Goal: Task Accomplishment & Management: Complete application form

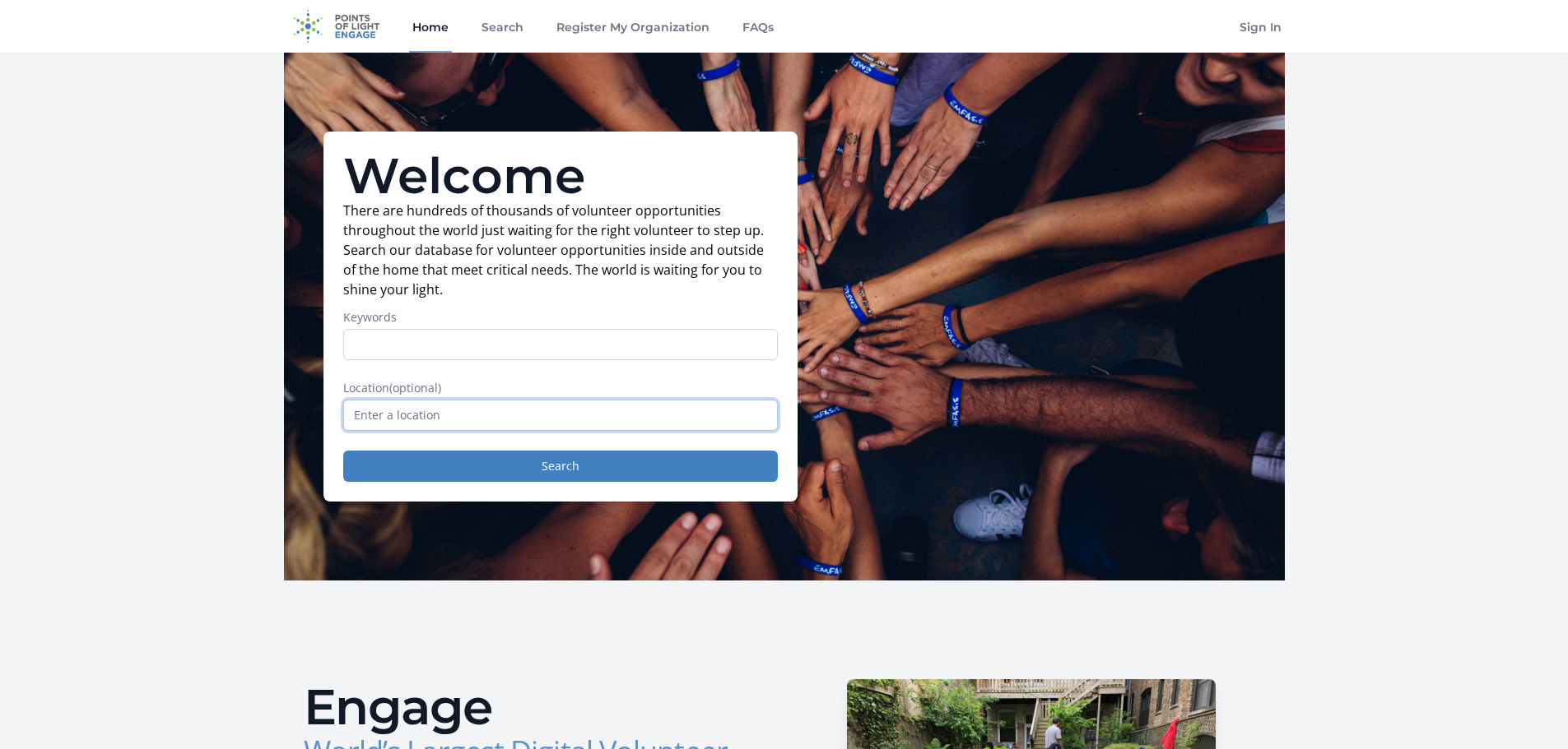
click at [526, 416] on input "text" at bounding box center [560, 415] width 434 height 31
click at [532, 359] on input "Keywords" at bounding box center [560, 345] width 434 height 31
click at [501, 32] on link "Search" at bounding box center [502, 26] width 48 height 53
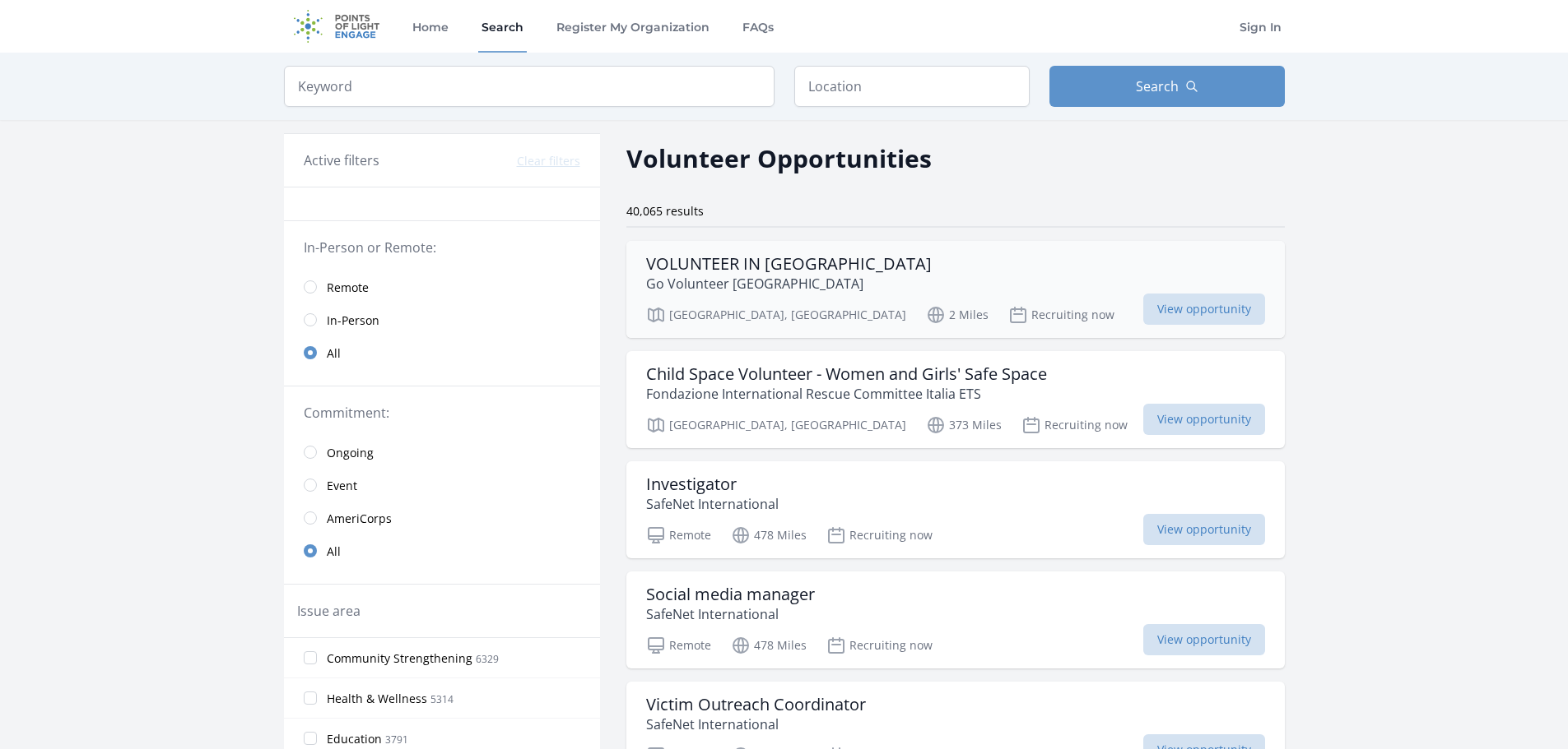
click at [798, 265] on h3 "VOLUNTEER IN [GEOGRAPHIC_DATA]" at bounding box center [789, 264] width 286 height 19
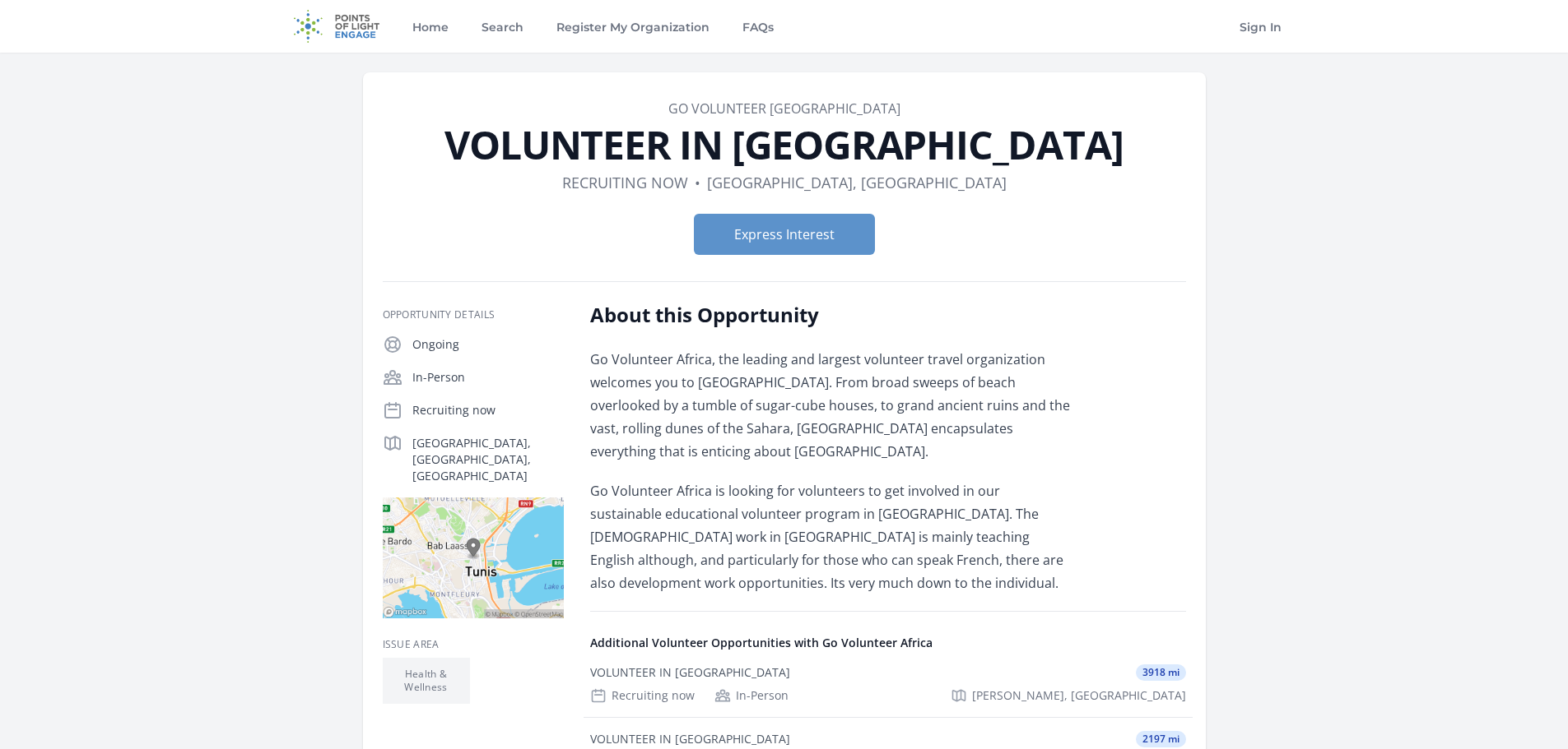
drag, startPoint x: 858, startPoint y: 111, endPoint x: 844, endPoint y: 106, distance: 14.9
click at [844, 106] on dd "Go Volunteer [GEOGRAPHIC_DATA]" at bounding box center [784, 108] width 803 height 19
click at [837, 106] on link "Go Volunteer [GEOGRAPHIC_DATA]" at bounding box center [784, 108] width 232 height 18
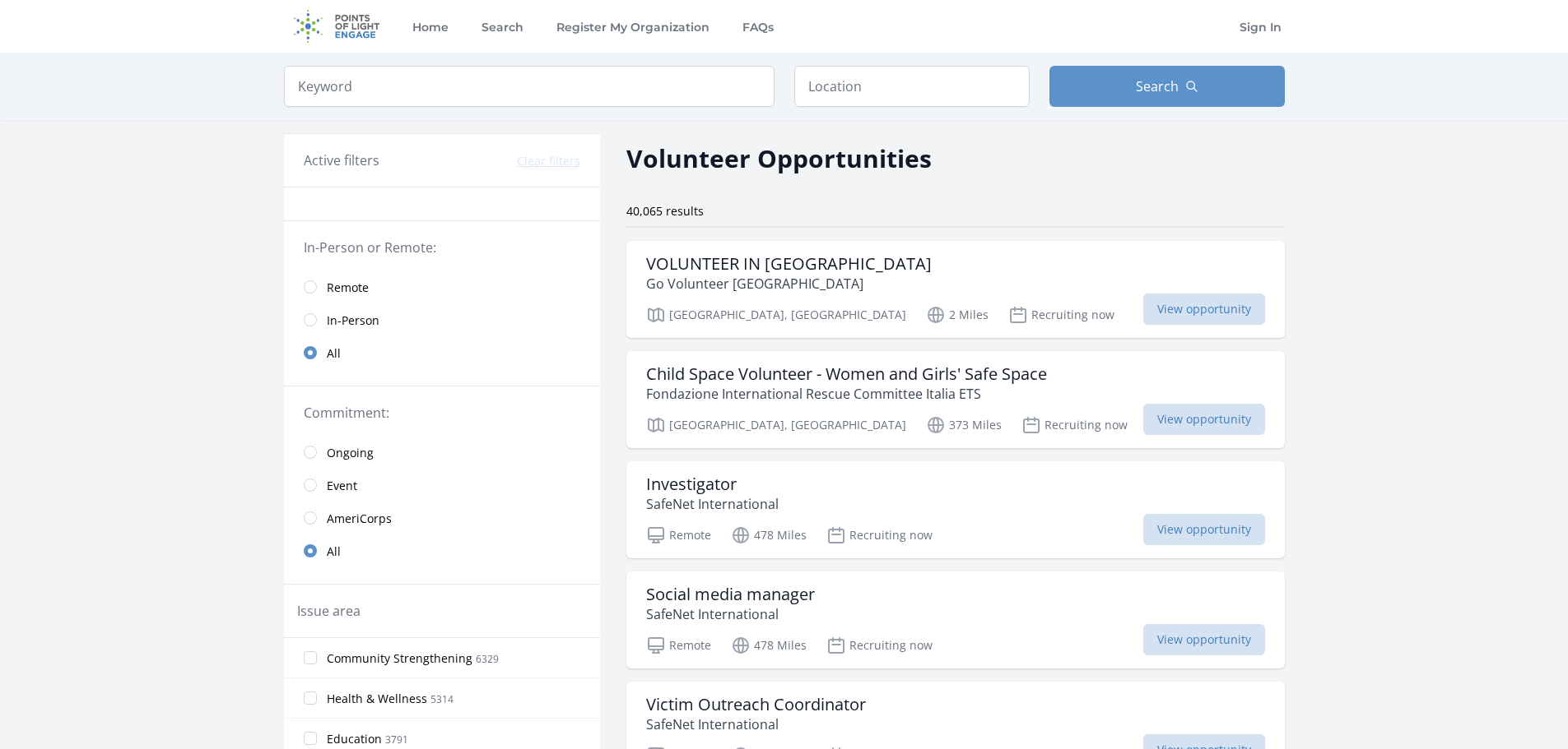
click at [326, 282] on span "Remote" at bounding box center [347, 288] width 42 height 16
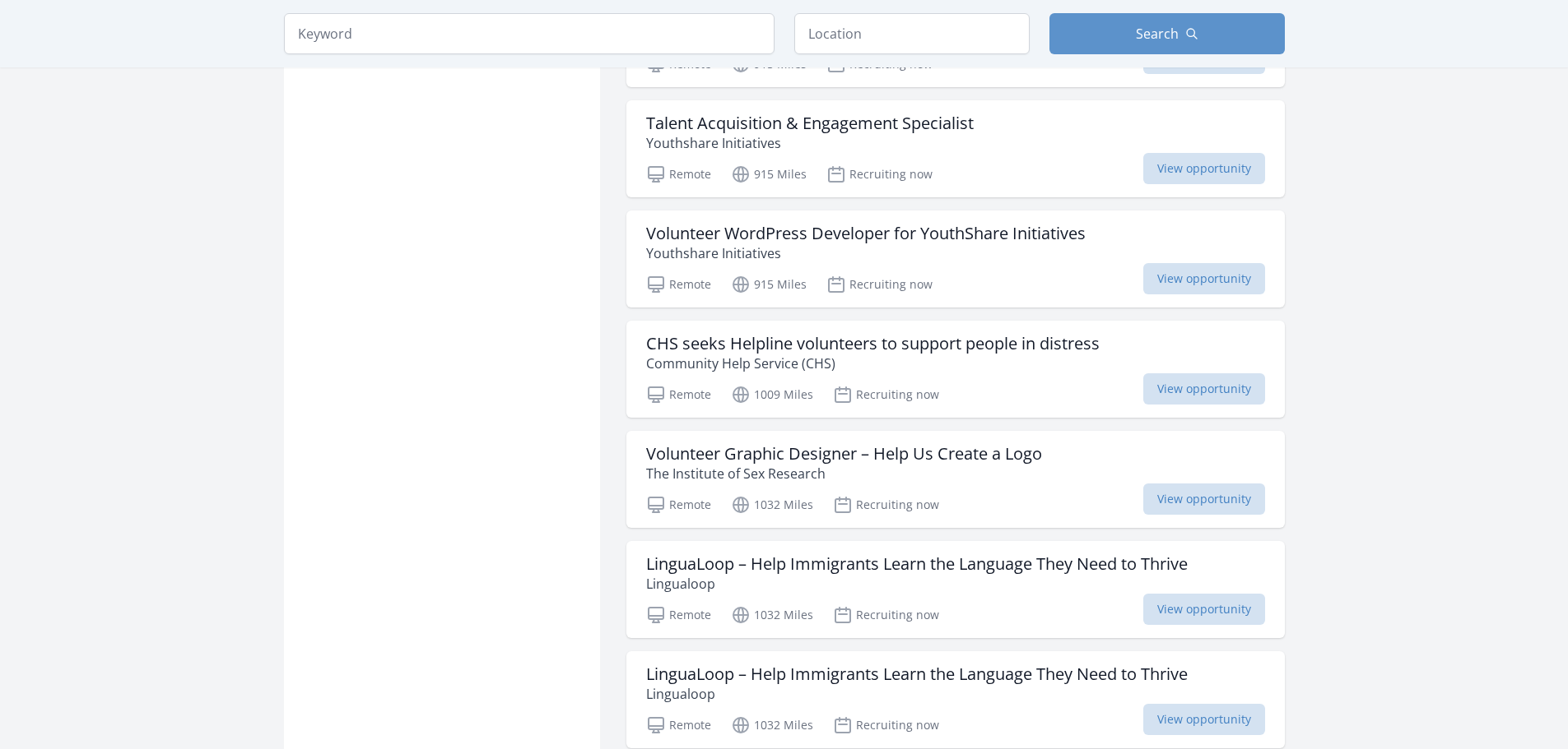
scroll to position [1707, 0]
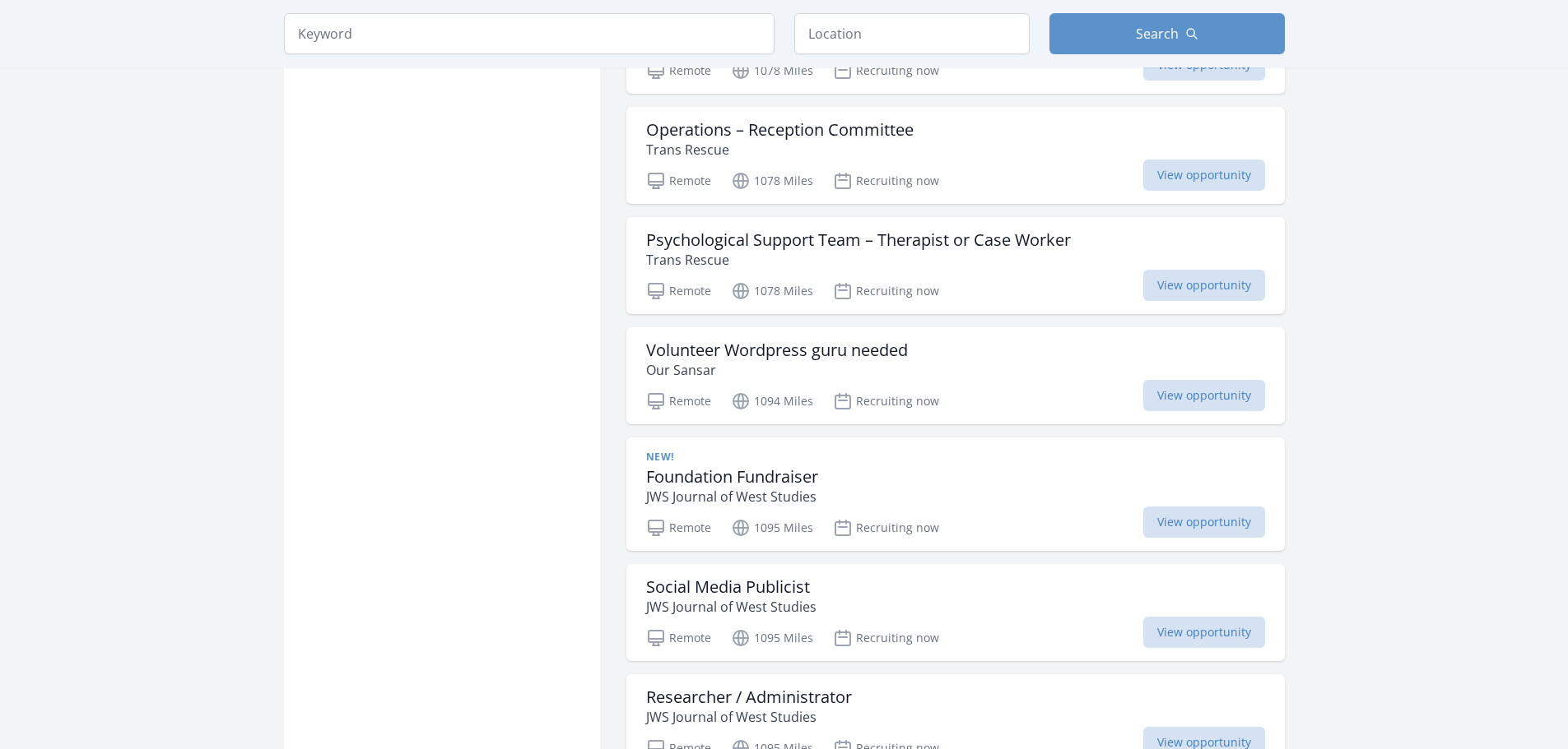
scroll to position [3992, 0]
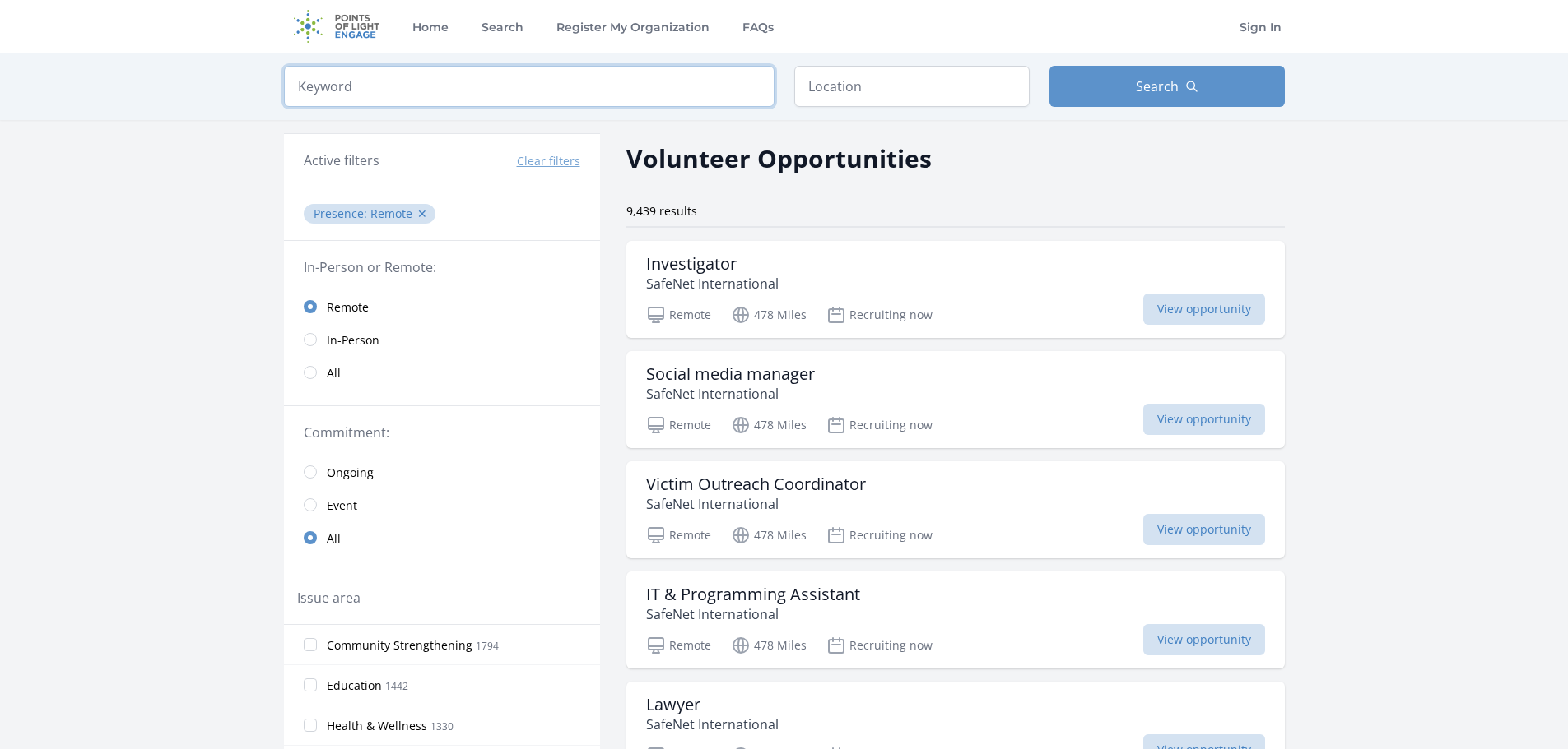
click at [535, 86] on input "search" at bounding box center [529, 86] width 490 height 42
type input "web design"
click button "submit" at bounding box center [0, 0] width 0 height 0
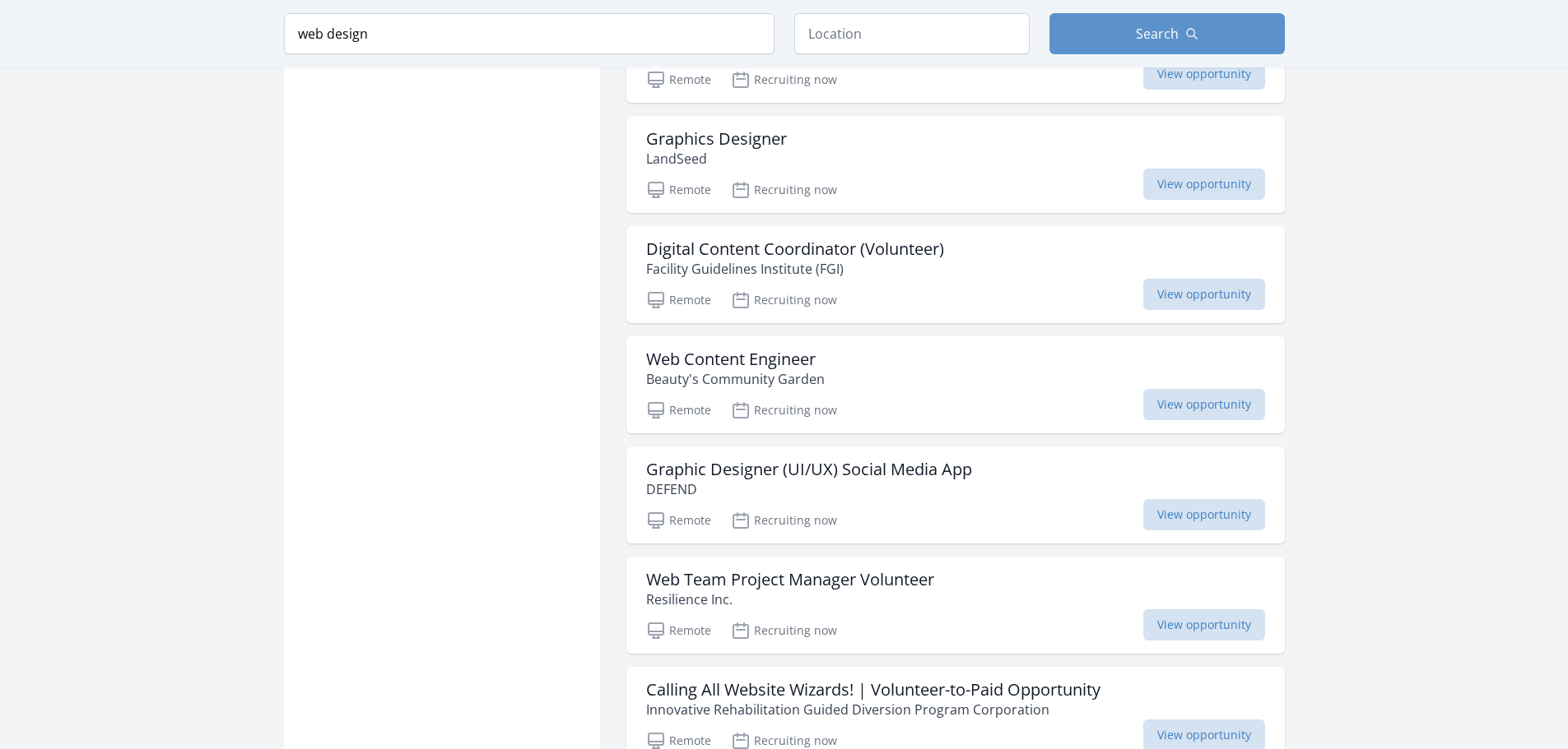
scroll to position [1710, 0]
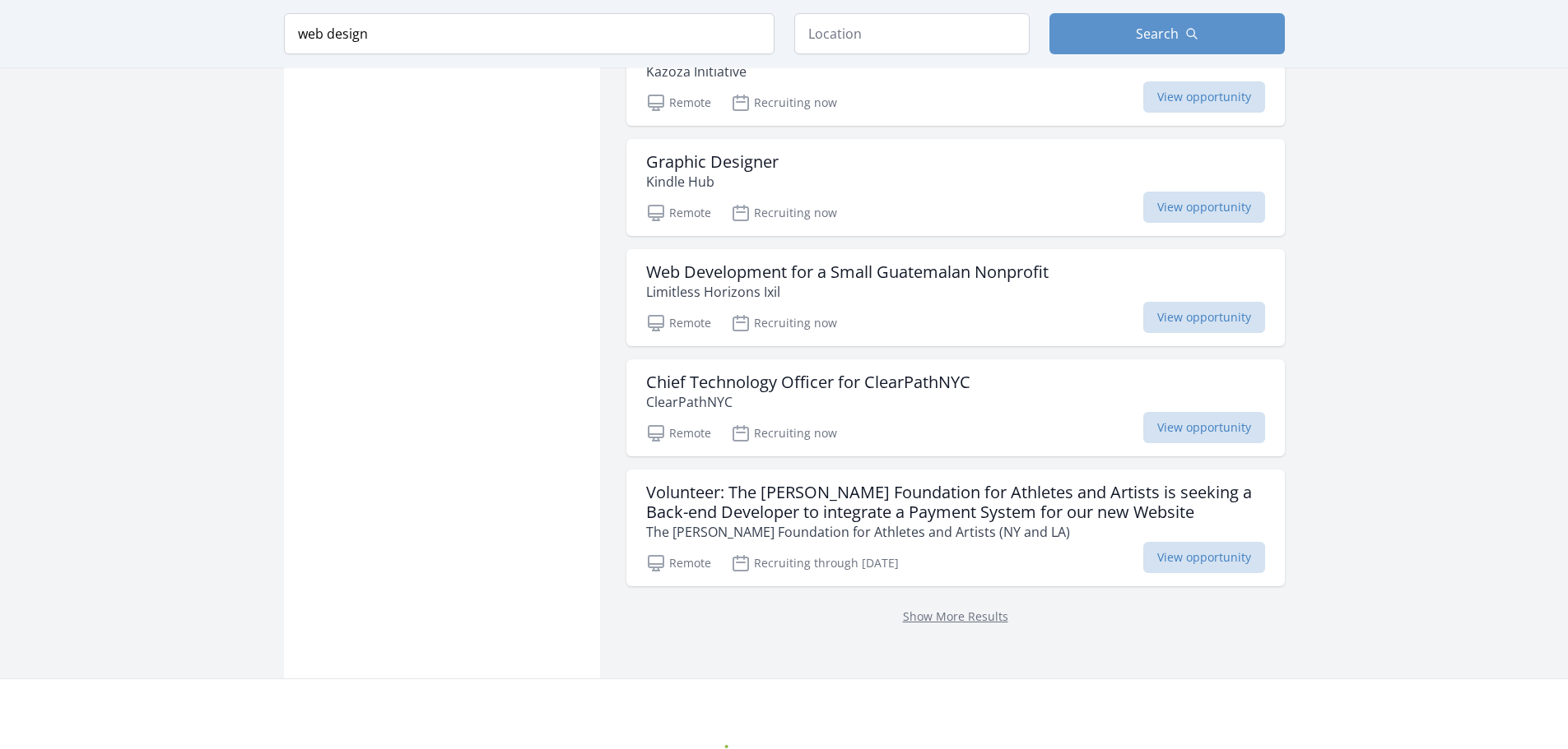
scroll to position [4353, 0]
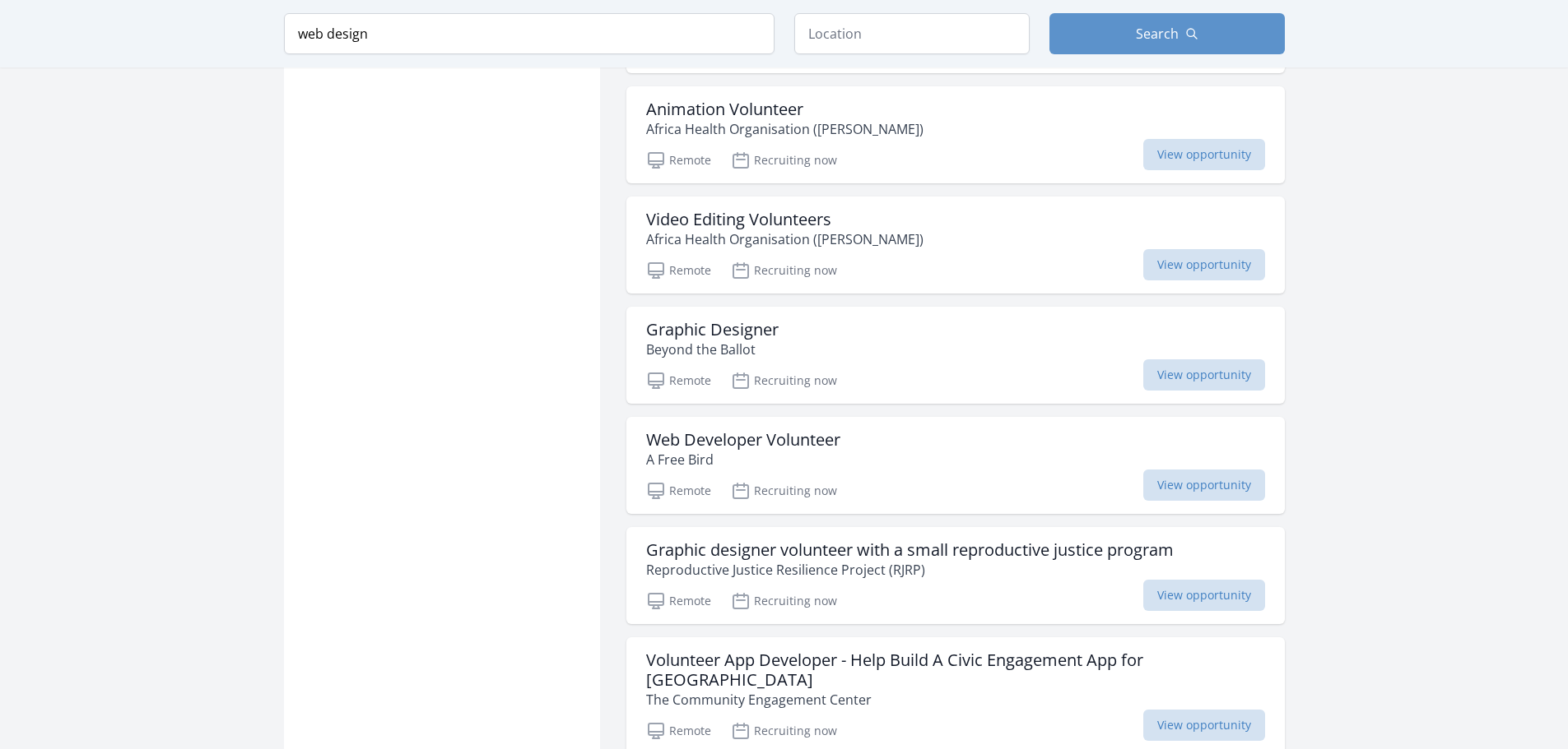
scroll to position [6091, 0]
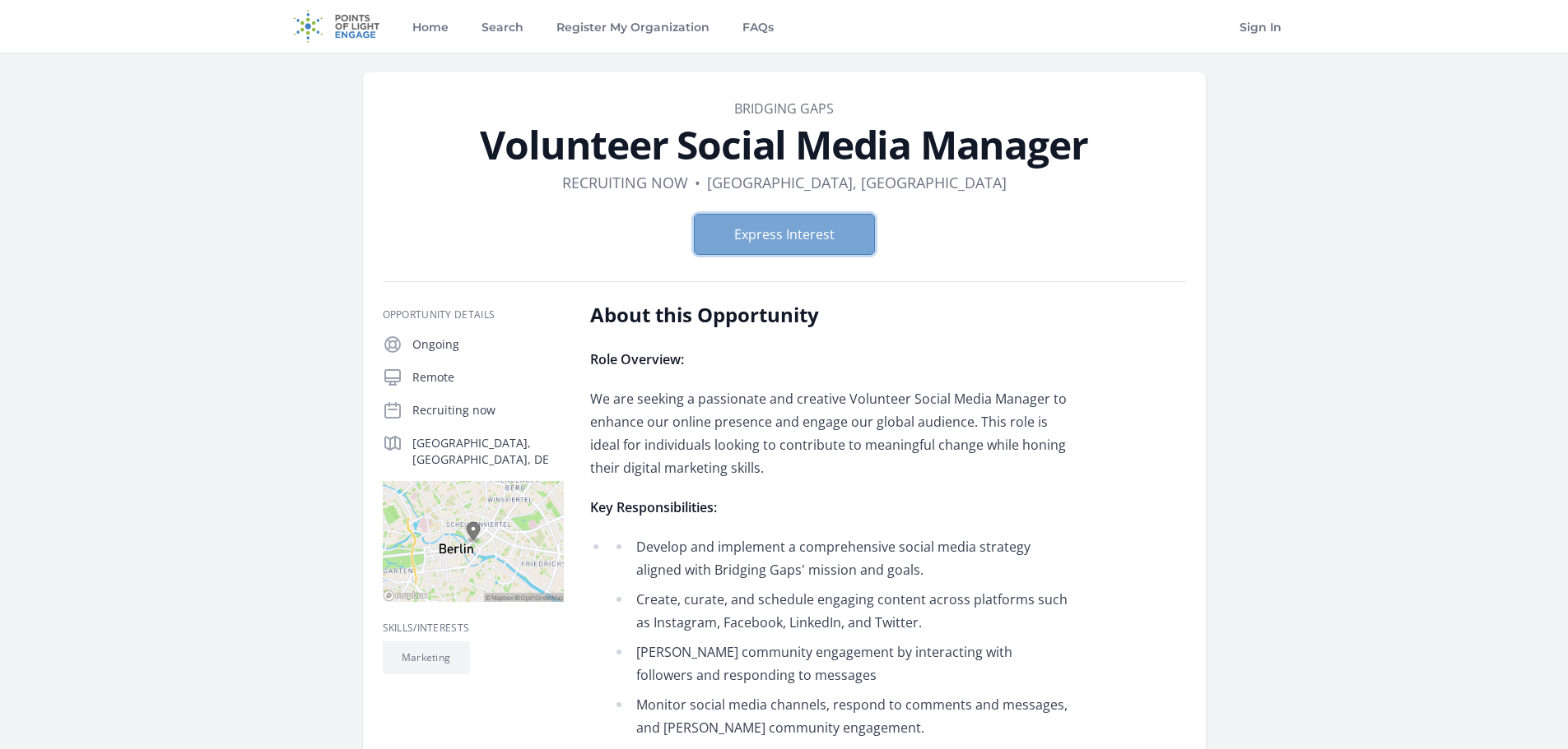
click at [807, 230] on button "Express Interest" at bounding box center [785, 235] width 182 height 42
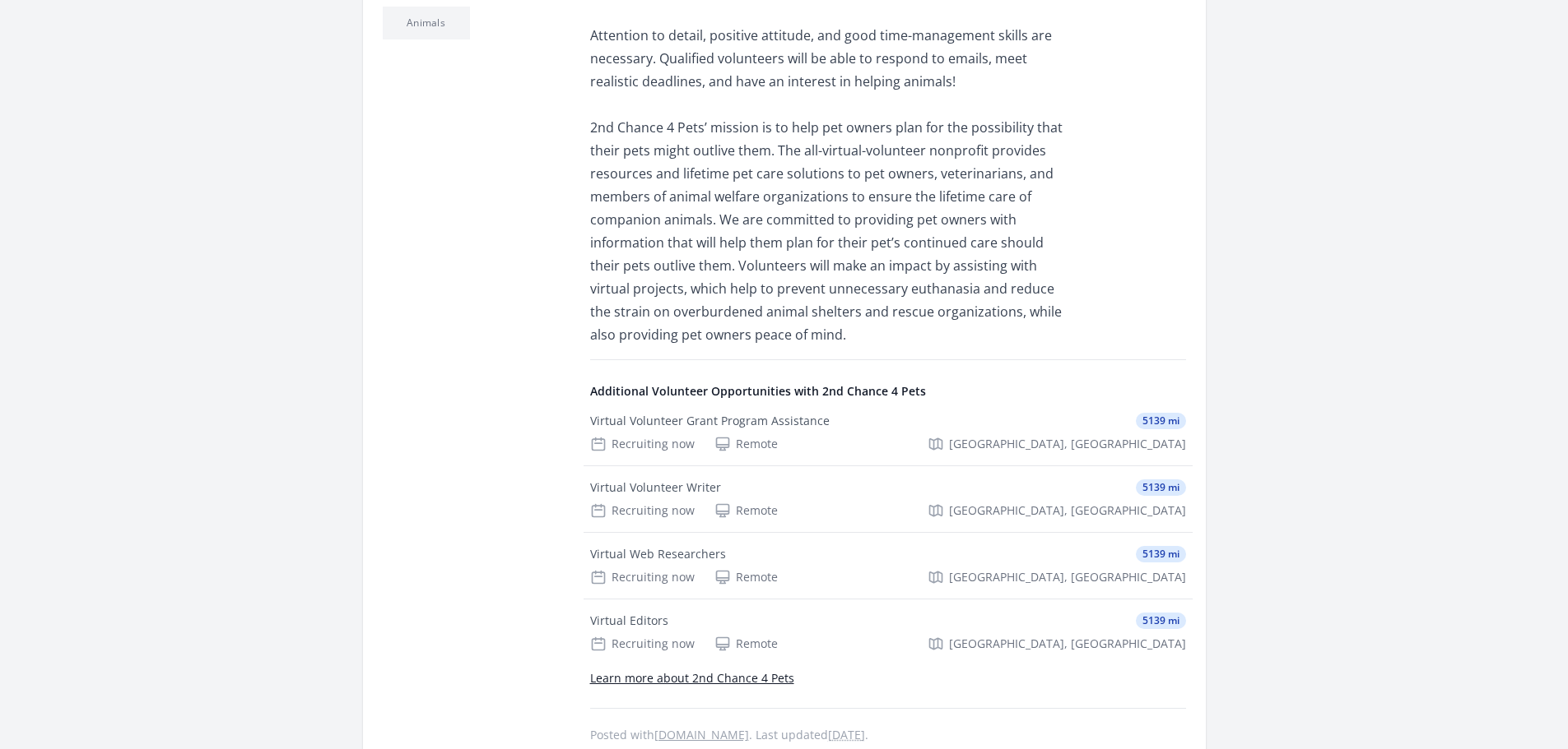
scroll to position [707, 0]
